Goal: Task Accomplishment & Management: Use online tool/utility

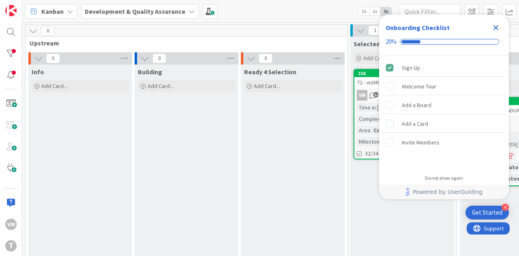
click at [497, 28] on icon "Close Checklist" at bounding box center [495, 27] width 5 height 5
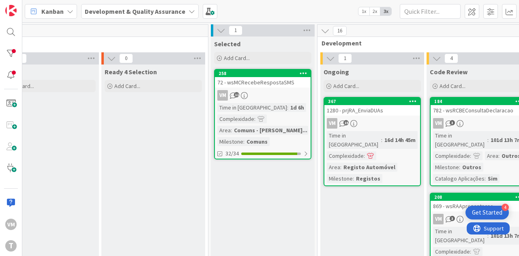
scroll to position [0, 168]
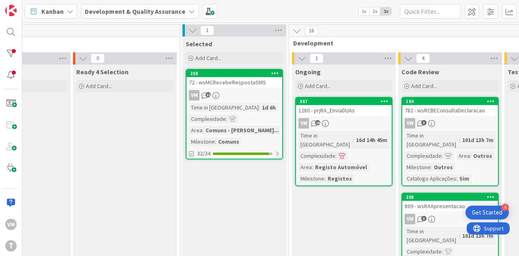
click at [362, 108] on div "1280 - prjRA_EnviaDUAs" at bounding box center [344, 110] width 96 height 11
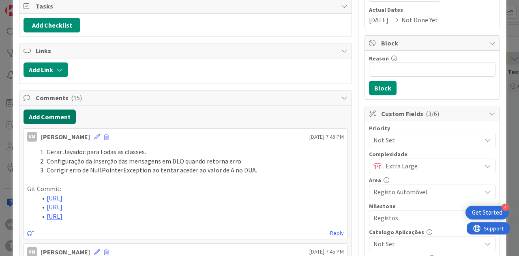
click at [42, 112] on button "Add Comment" at bounding box center [49, 116] width 52 height 15
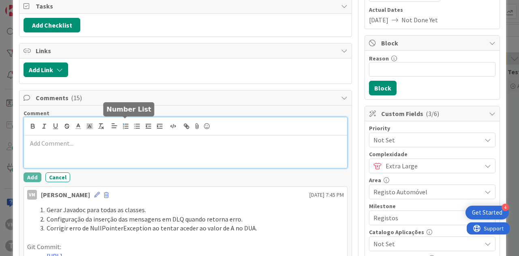
click at [122, 126] on icon "button" at bounding box center [125, 125] width 7 height 7
click at [129, 144] on li at bounding box center [190, 143] width 307 height 9
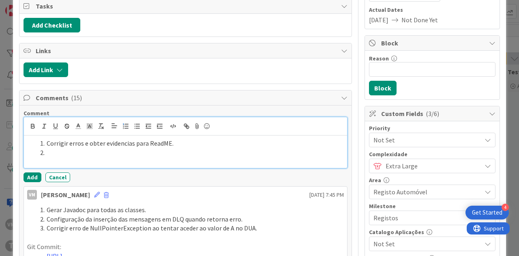
click at [88, 151] on li at bounding box center [190, 152] width 307 height 9
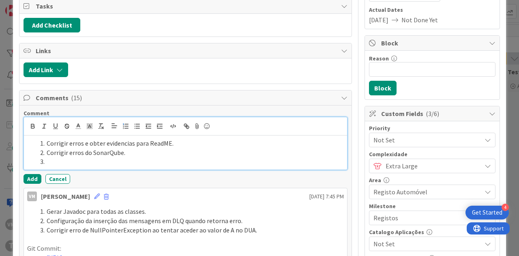
click at [77, 160] on li at bounding box center [190, 161] width 307 height 9
paste div
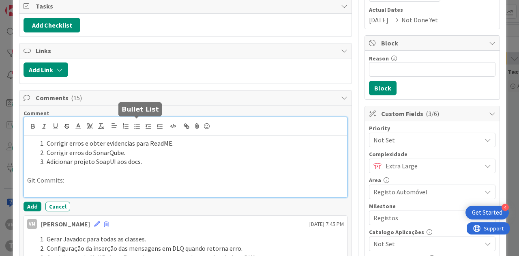
click at [141, 126] on button "button" at bounding box center [136, 126] width 11 height 10
click at [90, 181] on p "Git Commits:" at bounding box center [185, 179] width 316 height 9
click at [90, 187] on li at bounding box center [190, 189] width 307 height 9
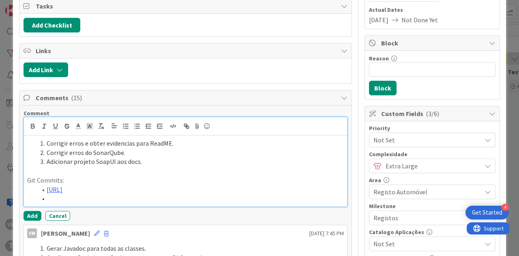
click at [100, 203] on li at bounding box center [190, 198] width 307 height 9
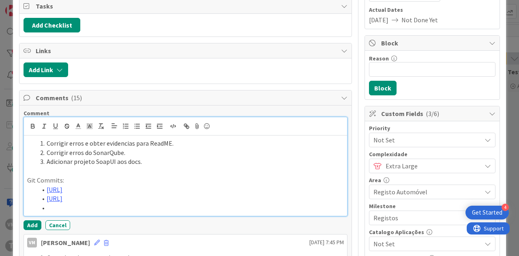
click at [105, 212] on li at bounding box center [190, 207] width 307 height 9
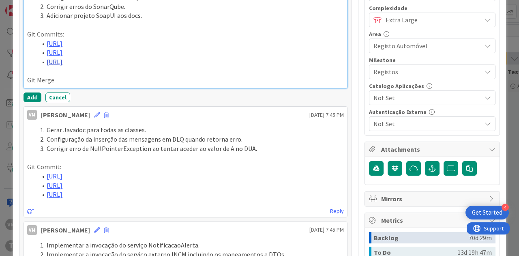
scroll to position [243, 0]
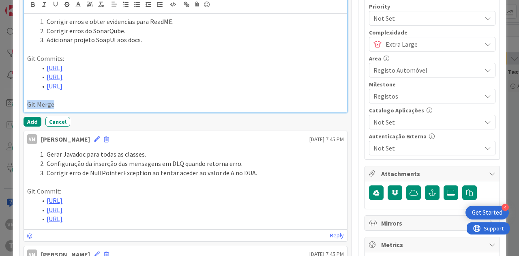
drag, startPoint x: 57, startPoint y: 126, endPoint x: 25, endPoint y: 128, distance: 31.6
click at [25, 112] on div "Corrigir erros e obter evidencias para ReadME. Corrigir erros do SonarQube. Adi…" at bounding box center [185, 63] width 323 height 98
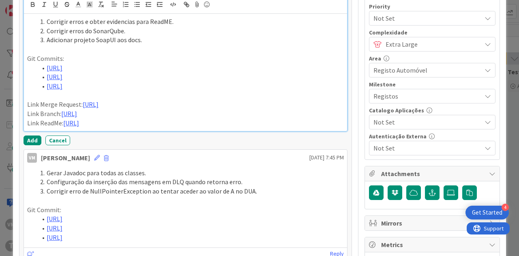
drag, startPoint x: 61, startPoint y: 137, endPoint x: 79, endPoint y: 146, distance: 20.7
click at [79, 118] on p "Link Branch: https://gitlab.apps.ktools.justica.local/naspp/esb/apps/reg/wsicic…" at bounding box center [185, 113] width 316 height 9
drag, startPoint x: 74, startPoint y: 182, endPoint x: 25, endPoint y: 175, distance: 49.5
click at [25, 131] on div "Corrigir erros e obter evidencias para ReadME. Corrigir erros do SonarQube. Adi…" at bounding box center [185, 72] width 323 height 117
drag, startPoint x: 83, startPoint y: 128, endPoint x: 355, endPoint y: 127, distance: 272.2
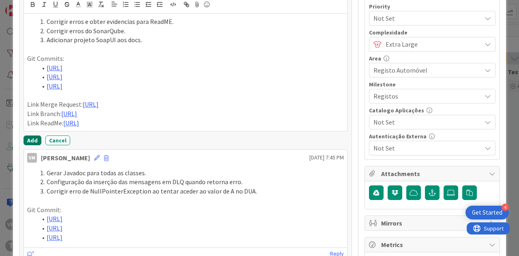
click at [30, 145] on button "Add" at bounding box center [32, 140] width 18 height 10
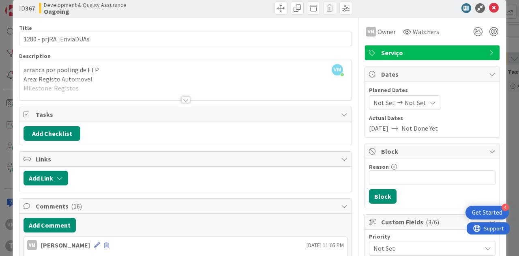
scroll to position [0, 0]
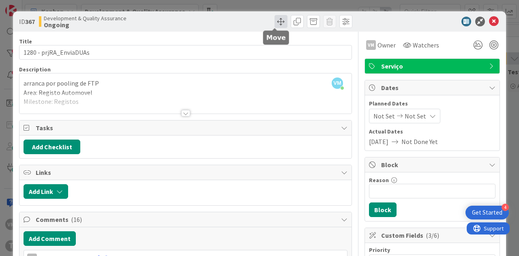
click at [277, 24] on span at bounding box center [280, 21] width 13 height 13
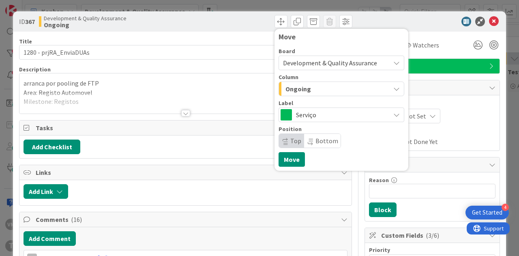
click at [320, 91] on div "Ongoing" at bounding box center [336, 88] width 107 height 13
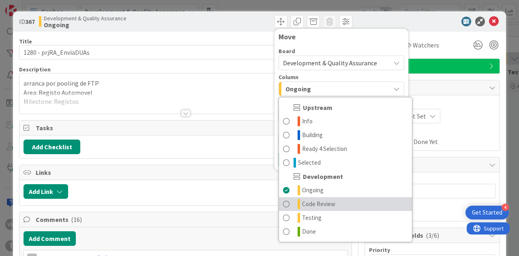
click at [320, 201] on span "Code Review" at bounding box center [318, 204] width 33 height 10
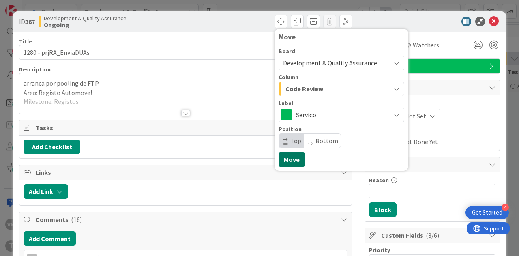
click at [290, 162] on button "Move" at bounding box center [291, 159] width 26 height 15
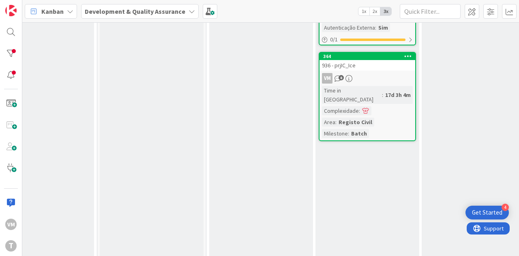
scroll to position [398, 250]
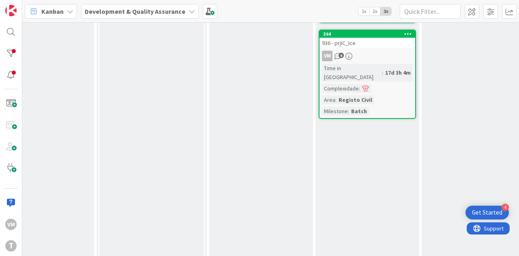
click at [391, 51] on div "VM 8" at bounding box center [367, 56] width 96 height 11
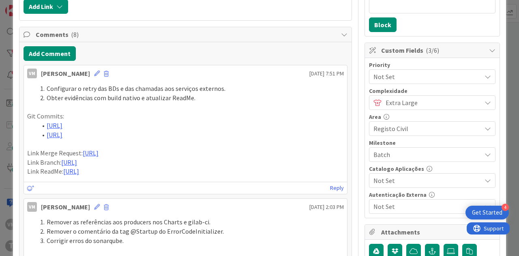
scroll to position [203, 0]
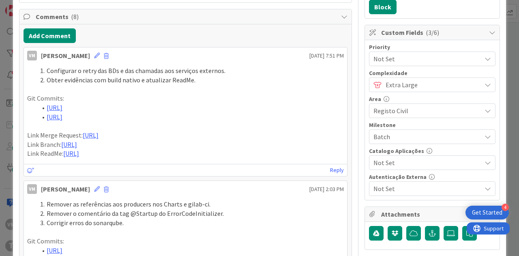
drag, startPoint x: 79, startPoint y: 199, endPoint x: 21, endPoint y: 154, distance: 73.8
copy div "Link Merge Request: [URL] Link Branch: [URL] Link ReadMe: [URL]"
